Goal: Information Seeking & Learning: Learn about a topic

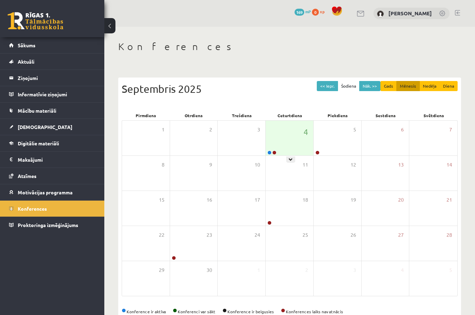
click at [296, 127] on div "4" at bounding box center [290, 138] width 48 height 35
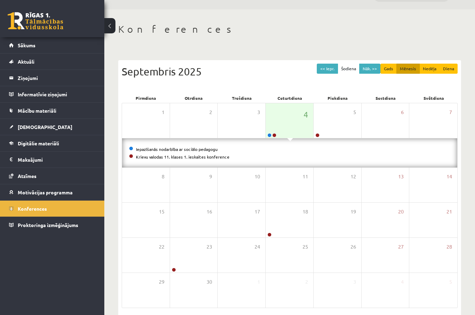
scroll to position [31, 0]
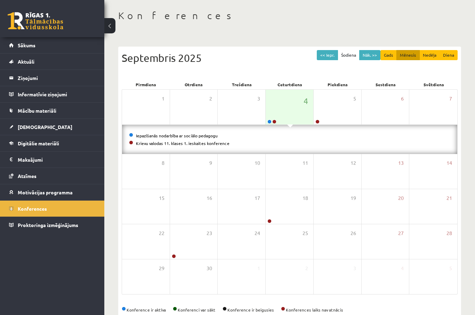
click at [211, 144] on link "Krievu valodas 11. klases 1. ieskaites konference" at bounding box center [183, 144] width 94 height 6
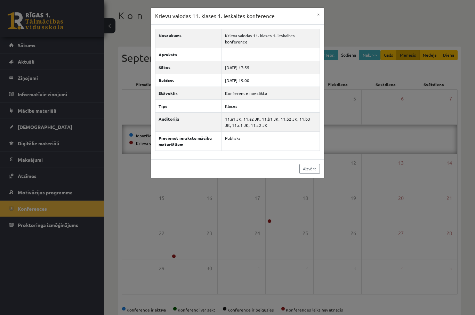
click at [307, 252] on div "Krievu valodas 11. klases 1. ieskaites konference × Nosaukums Krievu valodas 11…" at bounding box center [237, 157] width 475 height 315
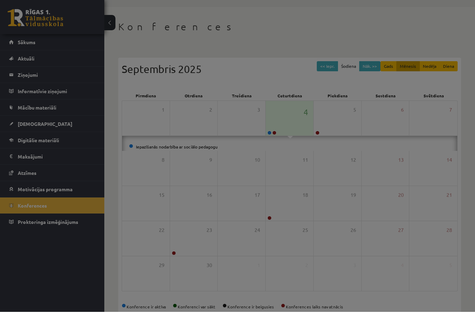
scroll to position [2, 0]
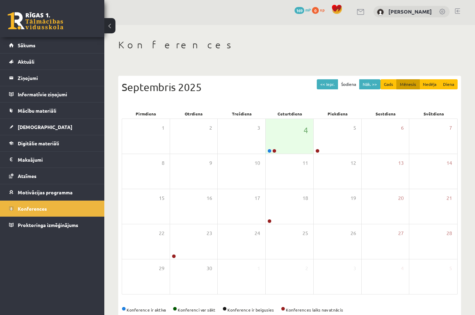
click at [44, 49] on link "Sākums" at bounding box center [52, 45] width 87 height 16
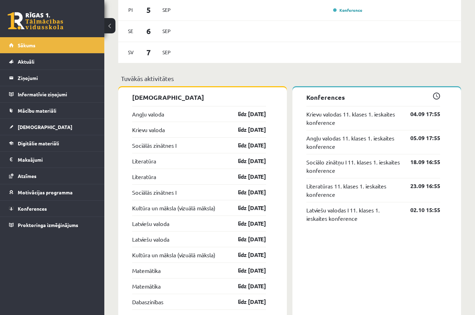
scroll to position [491, 0]
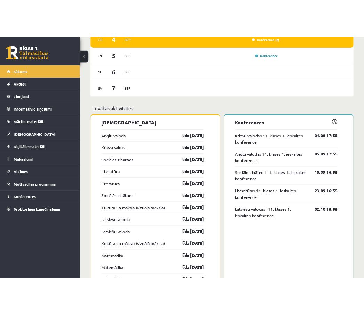
scroll to position [547, 0]
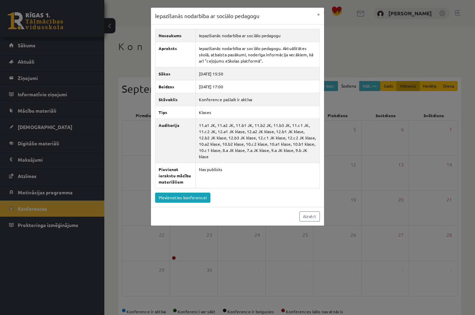
scroll to position [17, 0]
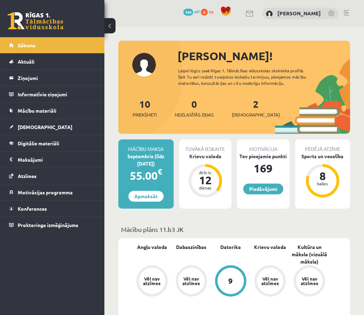
scroll to position [575, 0]
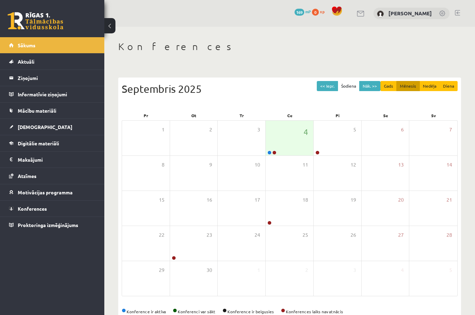
click at [77, 46] on link "Sākums" at bounding box center [52, 45] width 87 height 16
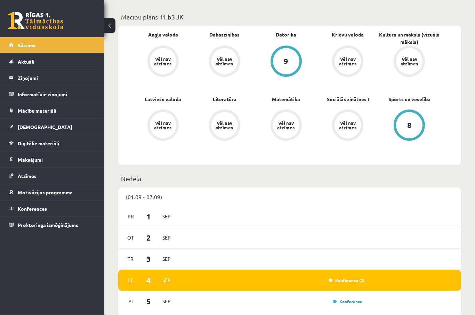
scroll to position [199, 0]
